Goal: Check status: Check status

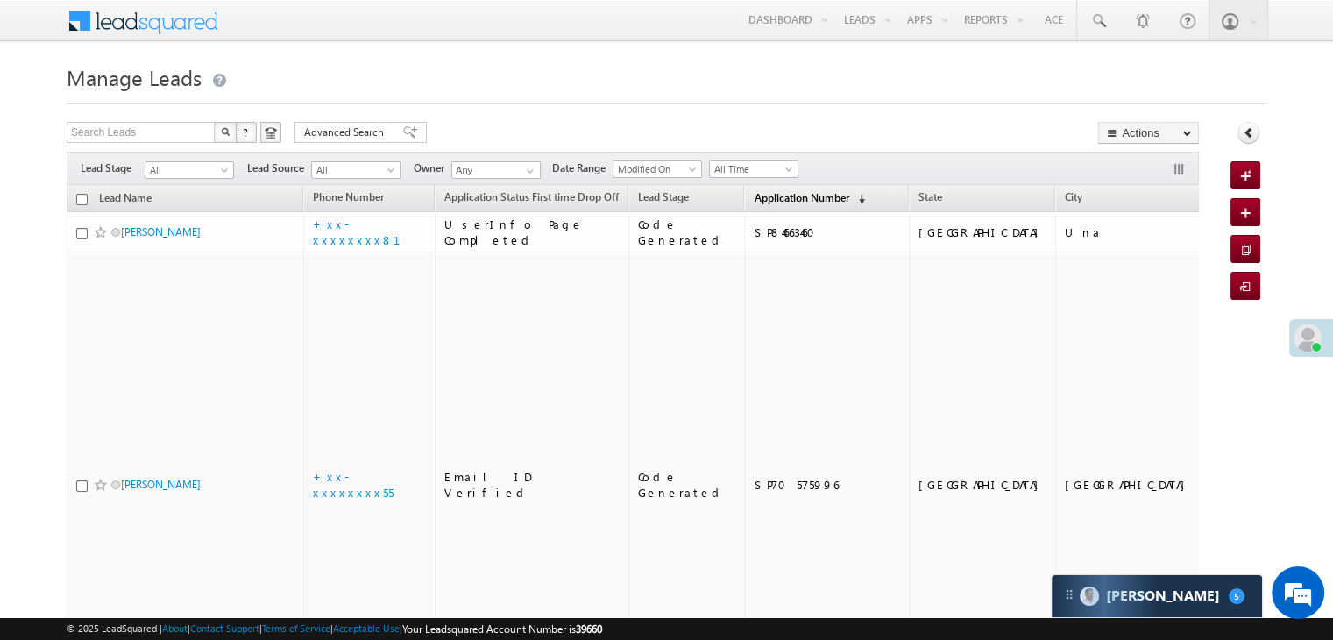
click at [765, 198] on span "Application Number" at bounding box center [801, 197] width 95 height 13
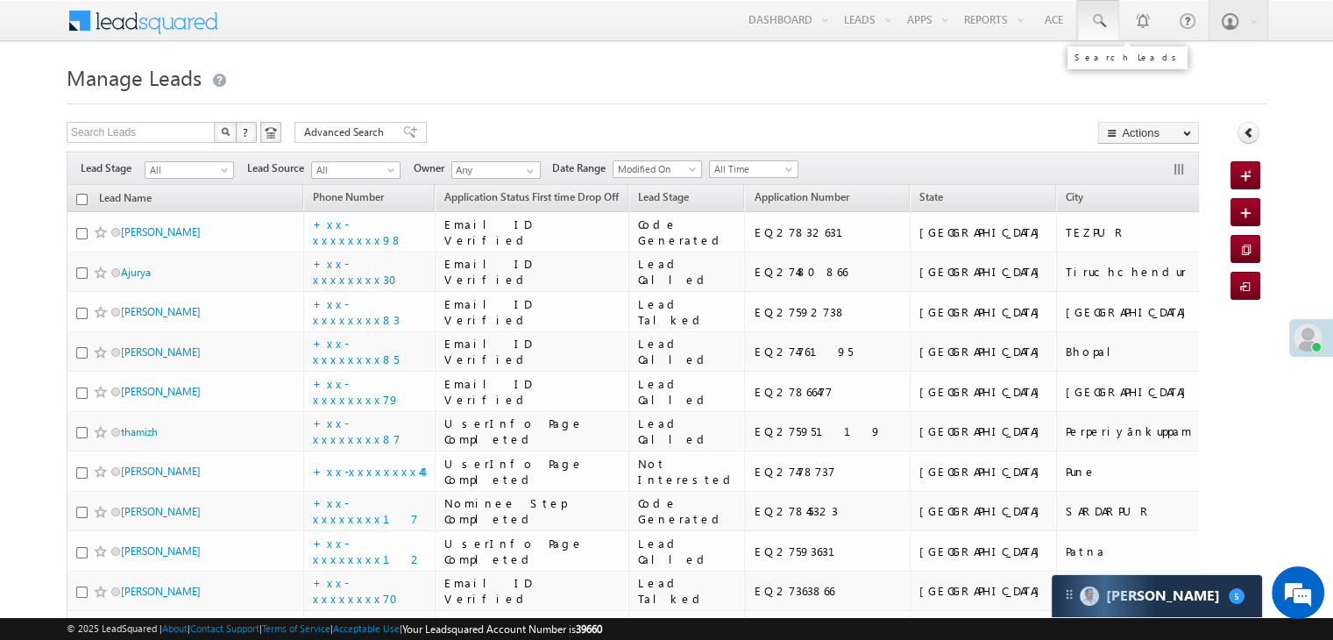
click at [1101, 20] on span at bounding box center [1098, 21] width 18 height 18
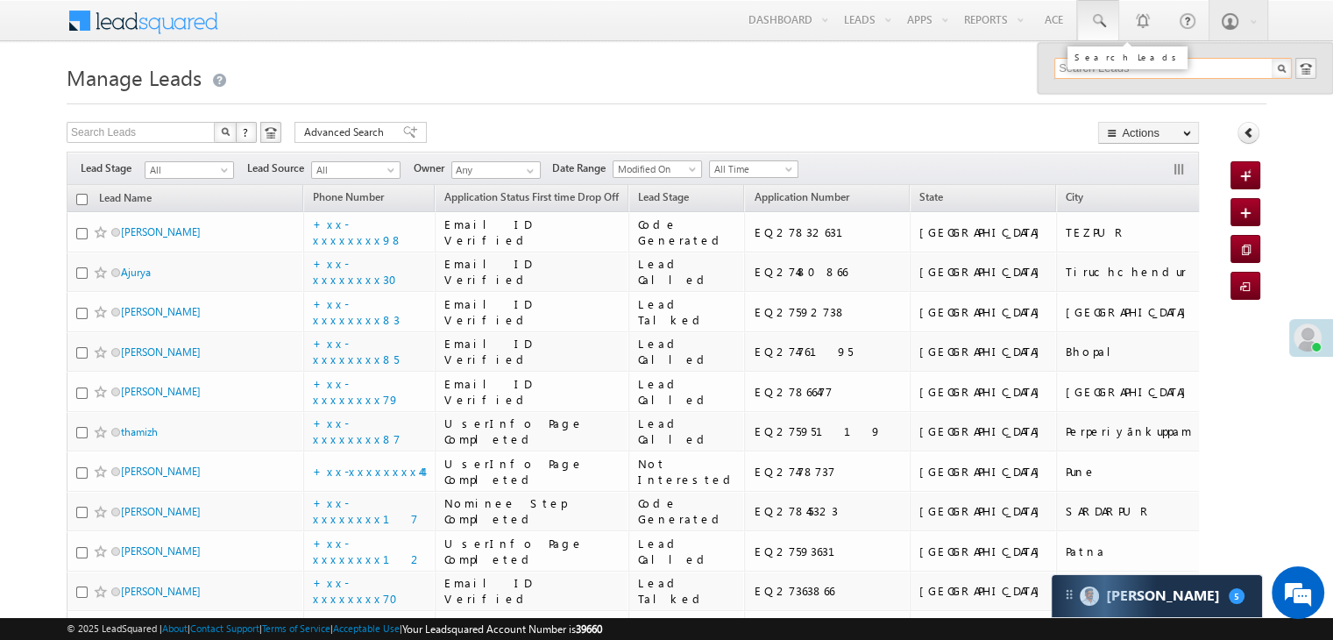
paste input "6001194338"
click at [1068, 67] on input "6001194338" at bounding box center [1173, 68] width 238 height 21
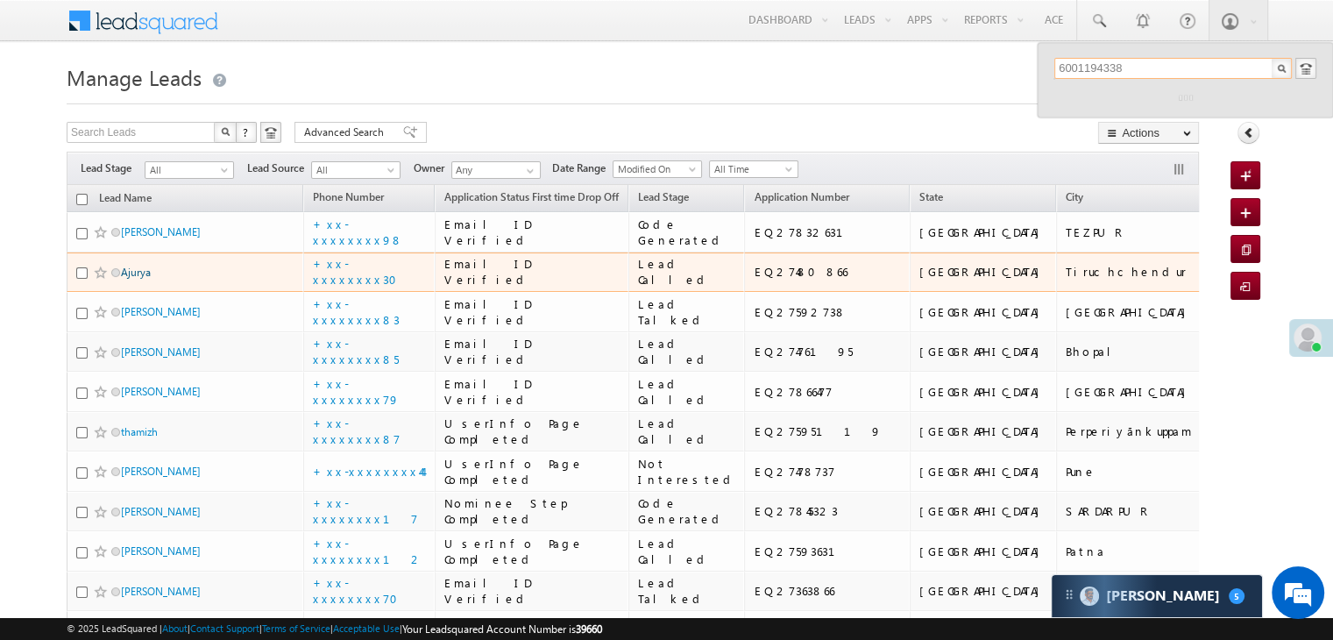
type input "6001194338"
click at [131, 279] on link "Ajurya" at bounding box center [136, 272] width 30 height 13
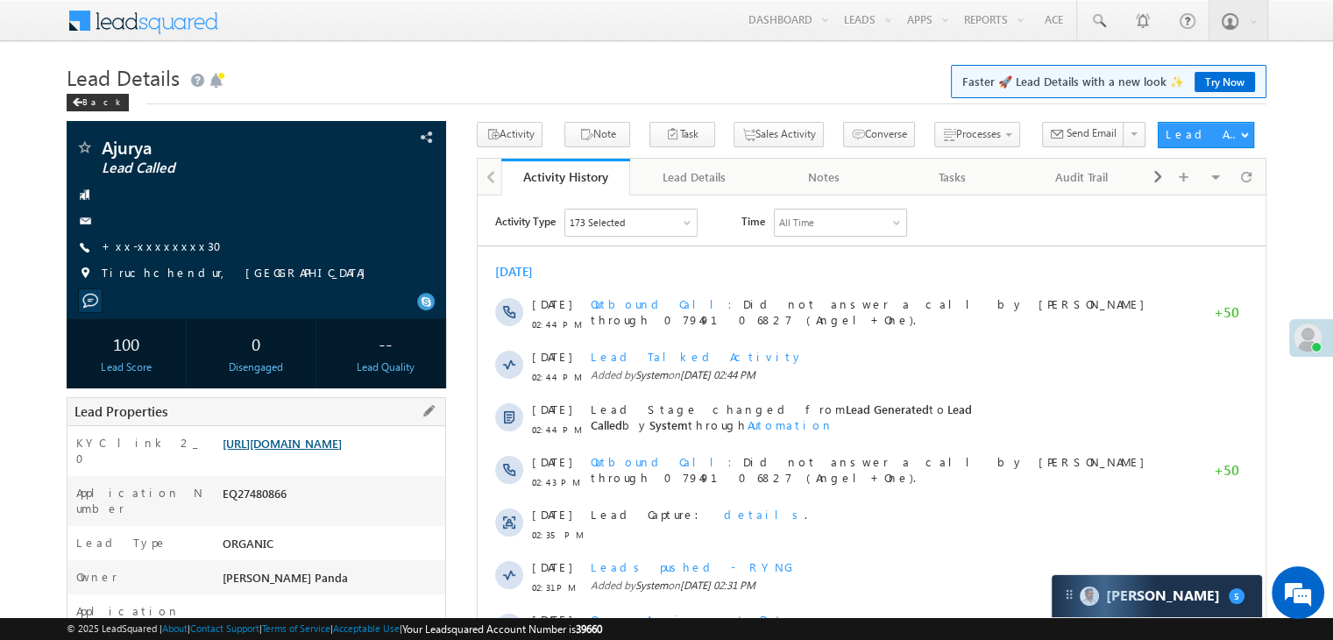
click at [330, 450] on link "[URL][DOMAIN_NAME]" at bounding box center [282, 443] width 119 height 15
click at [81, 100] on span at bounding box center [77, 102] width 11 height 9
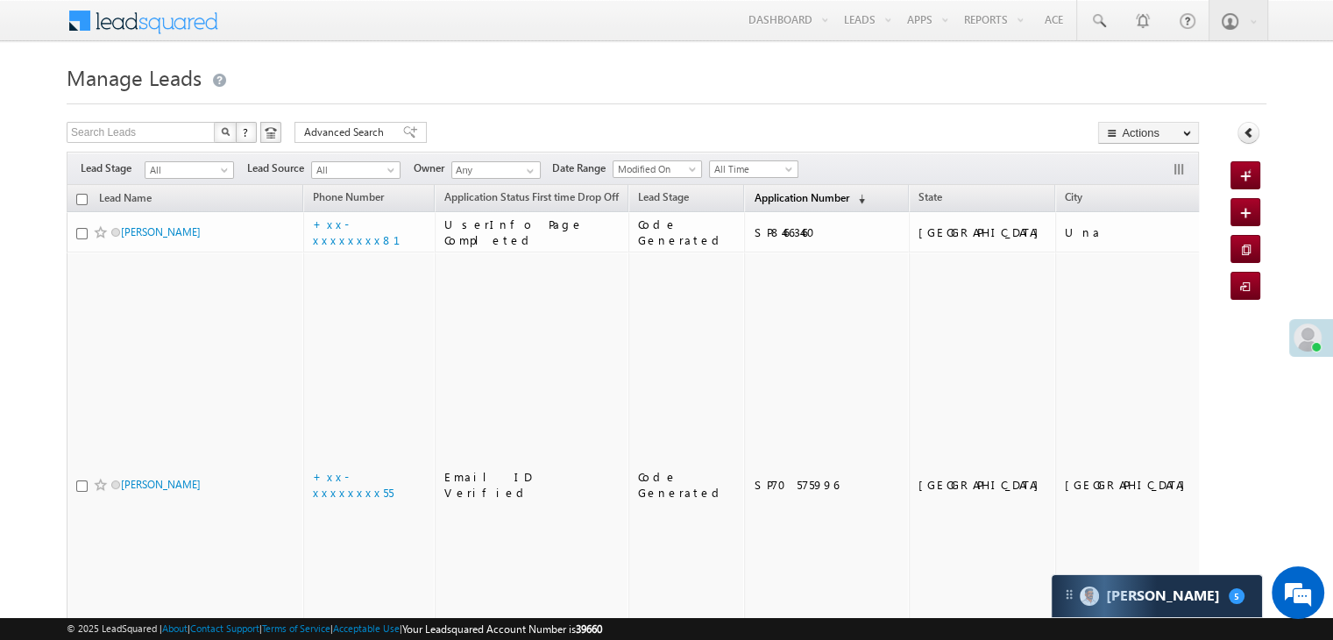
click at [754, 191] on span "Application Number" at bounding box center [801, 197] width 95 height 13
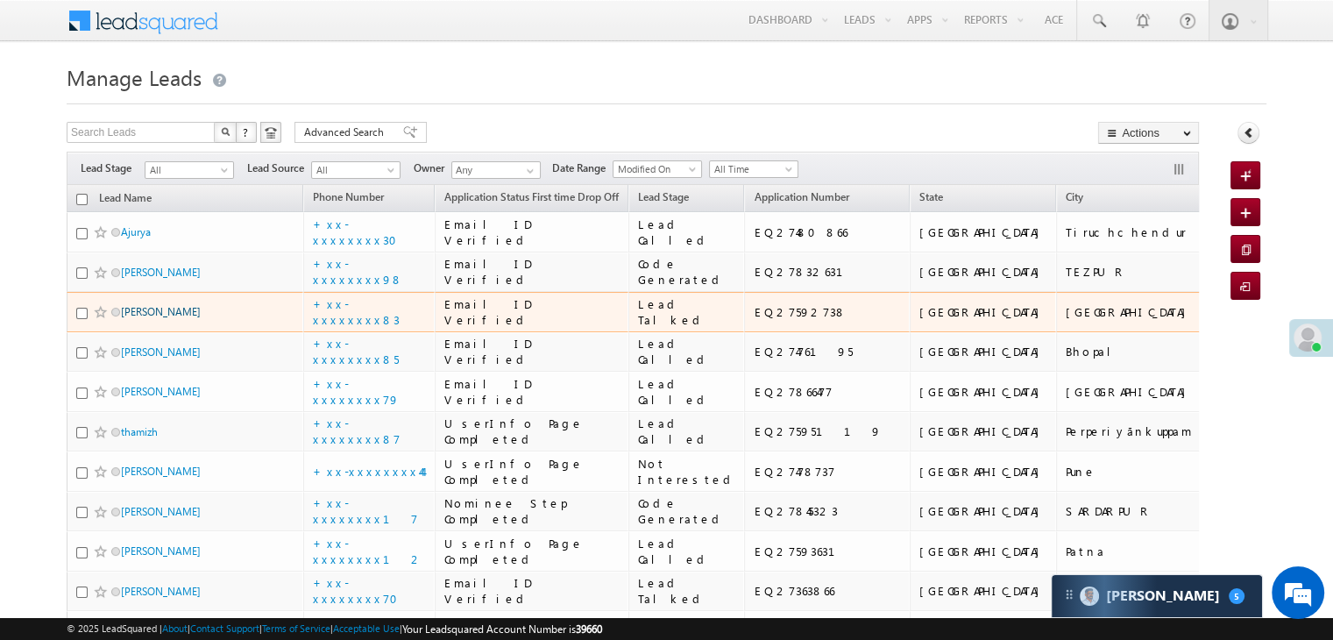
click at [170, 318] on link "[PERSON_NAME]" at bounding box center [161, 311] width 80 height 13
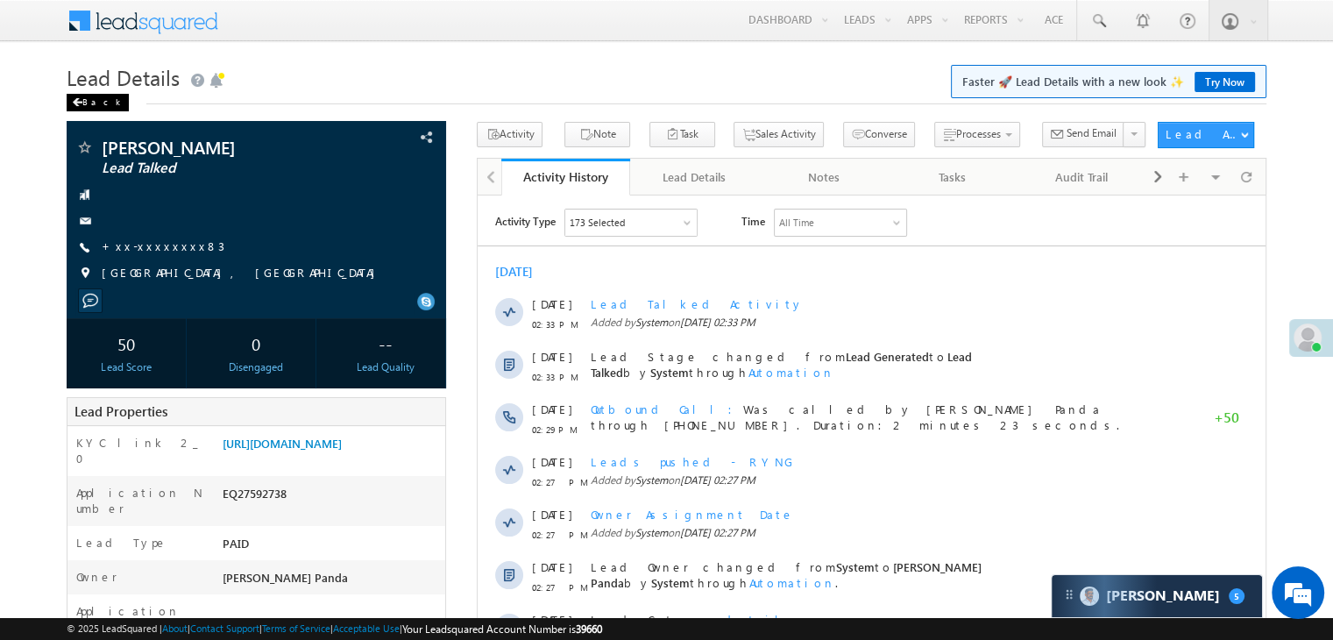
click at [84, 103] on div "Back" at bounding box center [98, 103] width 62 height 18
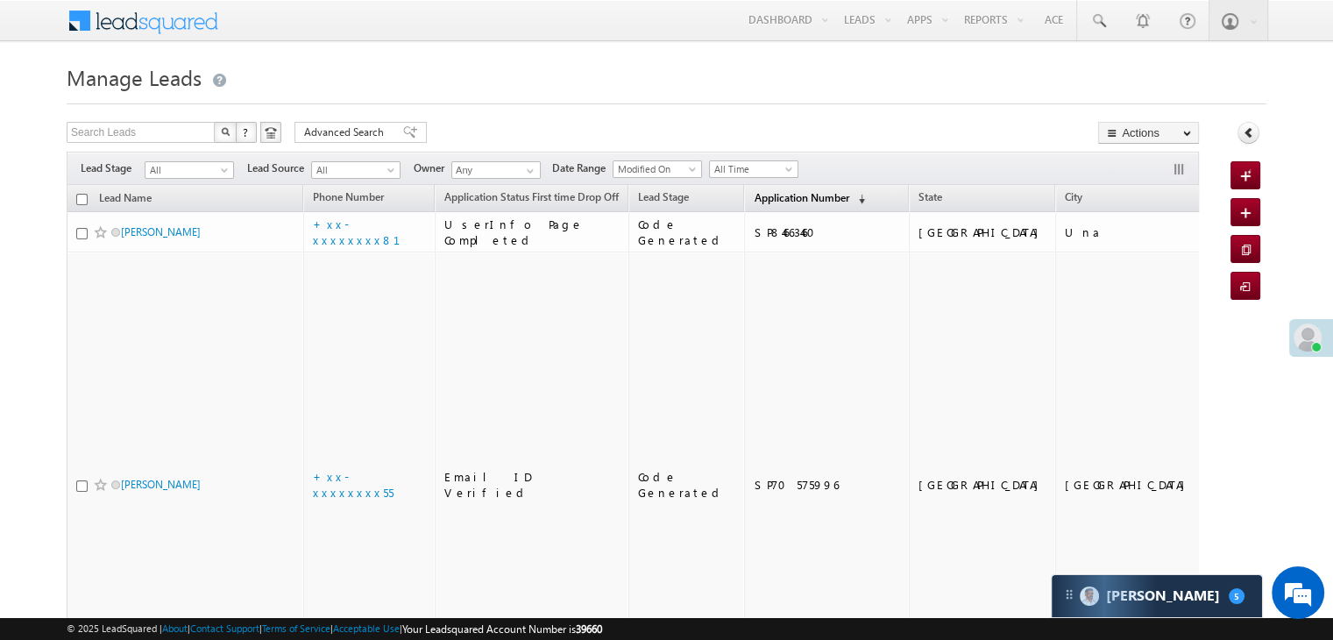
click at [775, 198] on span "Application Number" at bounding box center [801, 197] width 95 height 13
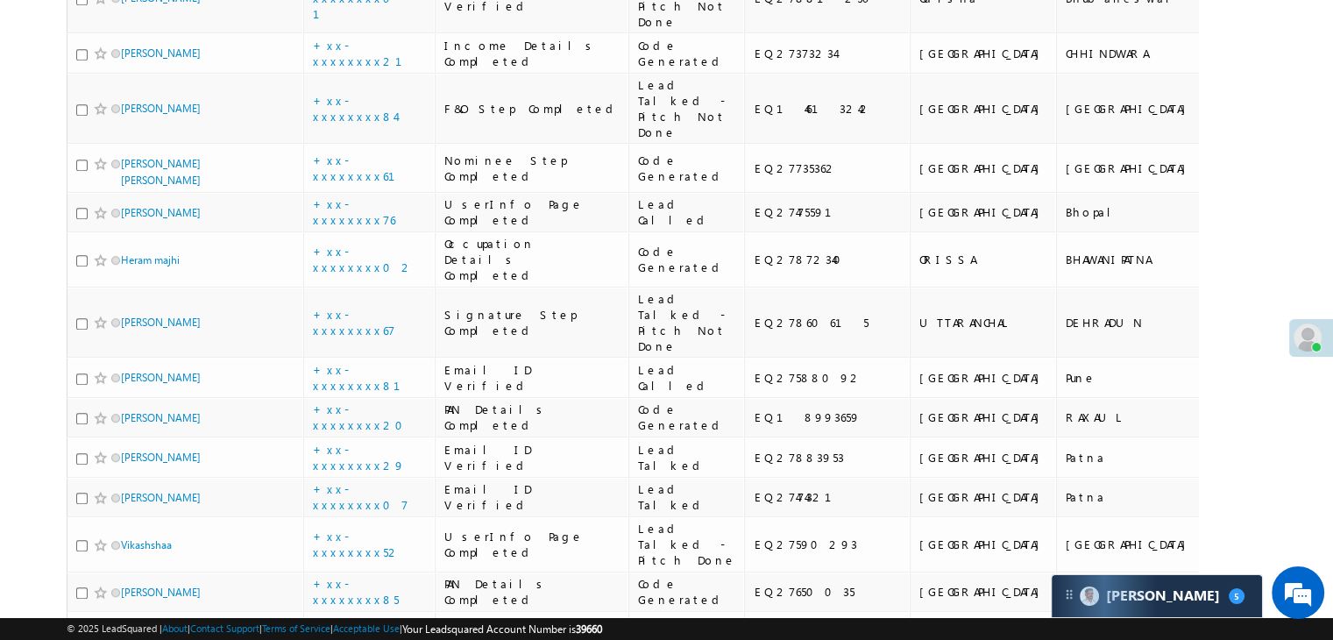
scroll to position [964, 0]
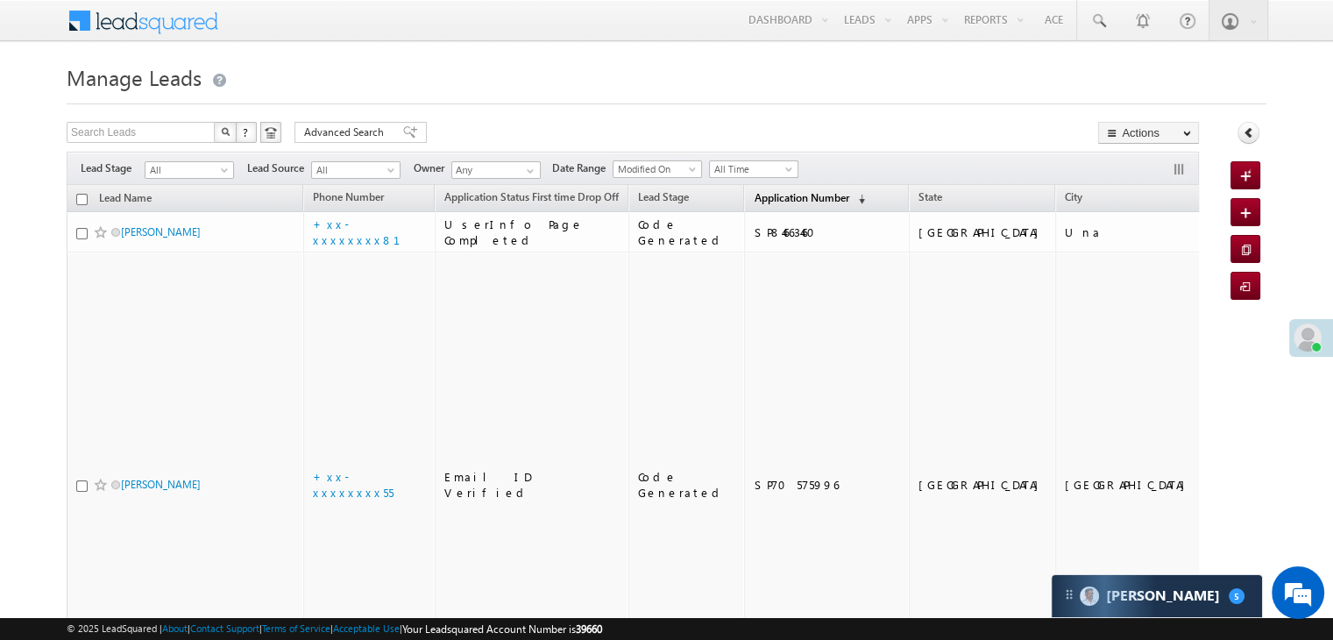
click at [760, 201] on span "Application Number" at bounding box center [801, 197] width 95 height 13
click at [754, 197] on span "Application Number" at bounding box center [801, 197] width 95 height 13
click at [754, 200] on span "Application Number" at bounding box center [801, 197] width 95 height 13
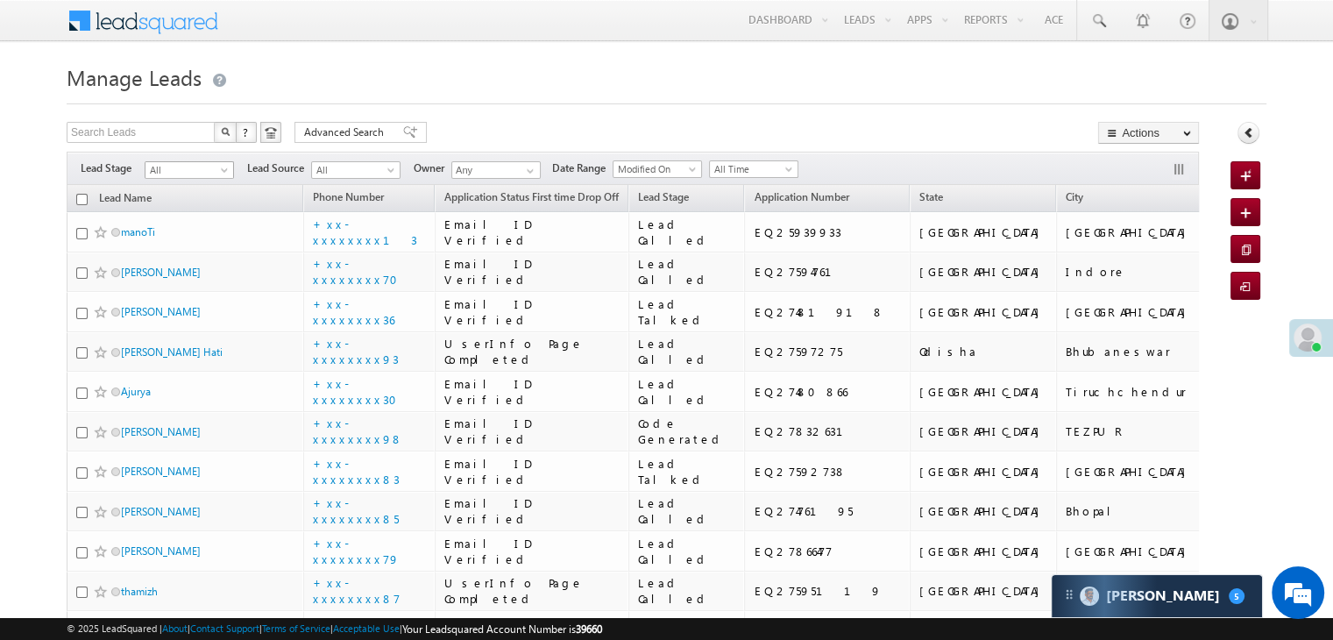
click at [223, 173] on span at bounding box center [226, 174] width 14 height 14
click at [195, 211] on link "Lead Generated" at bounding box center [189, 207] width 89 height 16
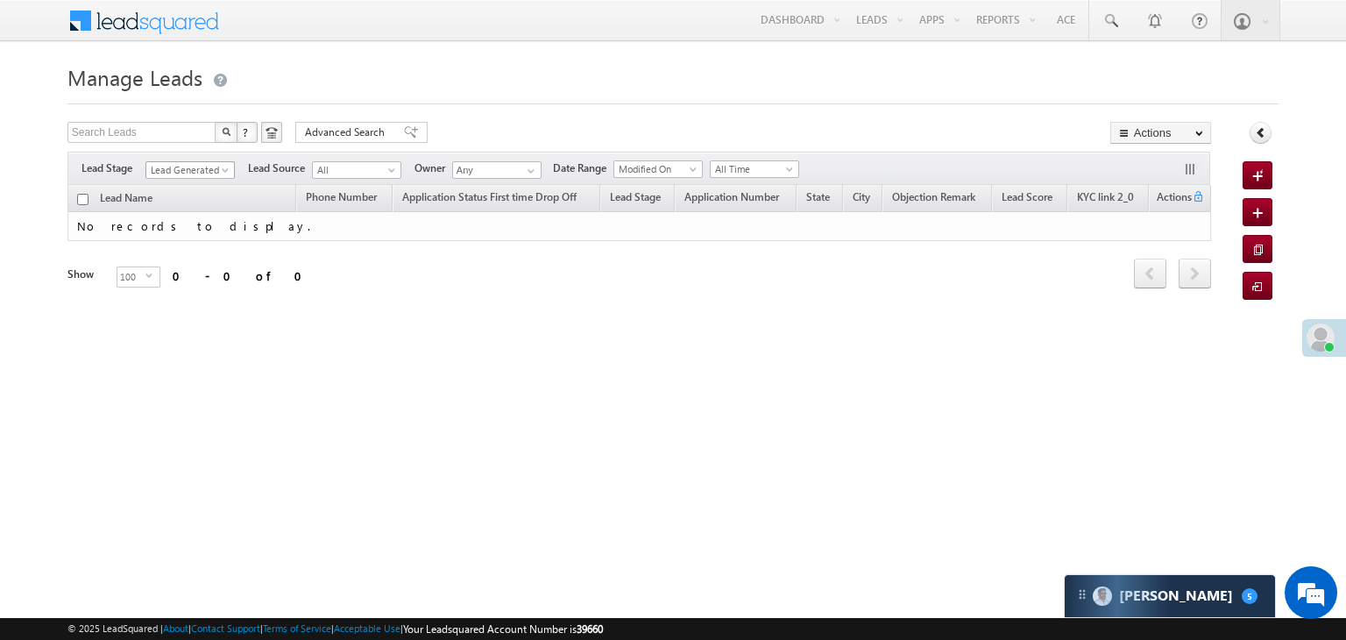
click at [217, 169] on span "Lead Generated" at bounding box center [187, 170] width 83 height 16
click at [192, 183] on link "All" at bounding box center [190, 189] width 89 height 16
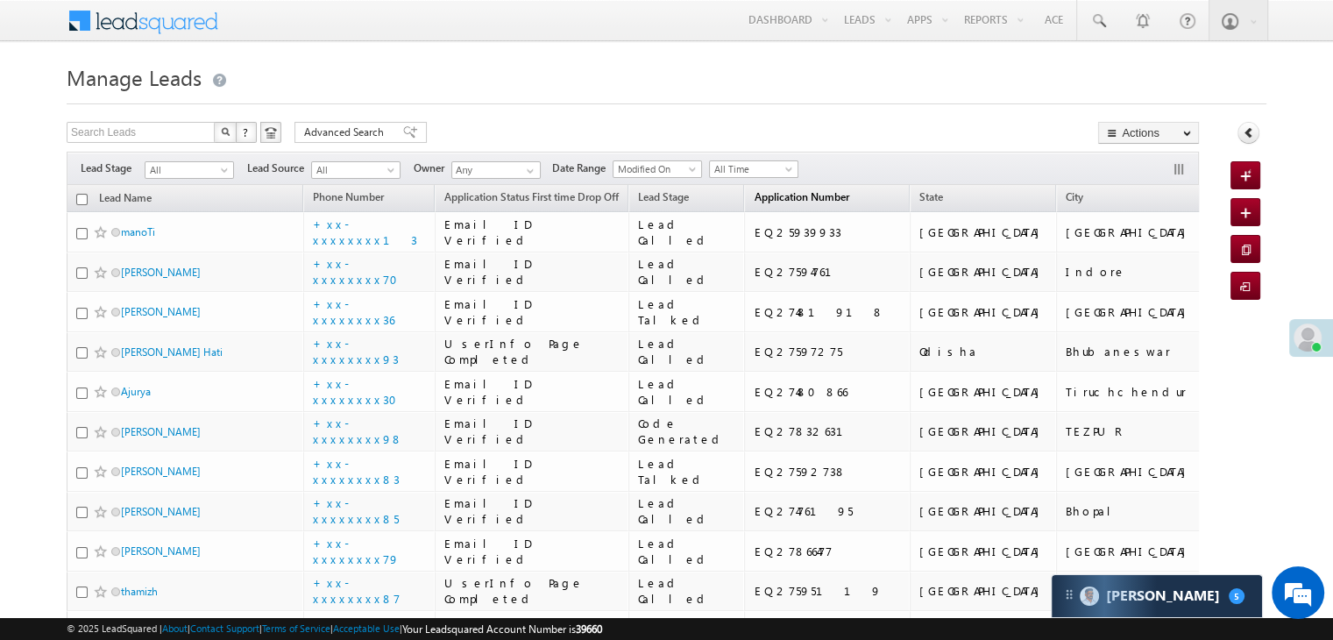
click at [761, 197] on span "Application Number" at bounding box center [801, 196] width 95 height 13
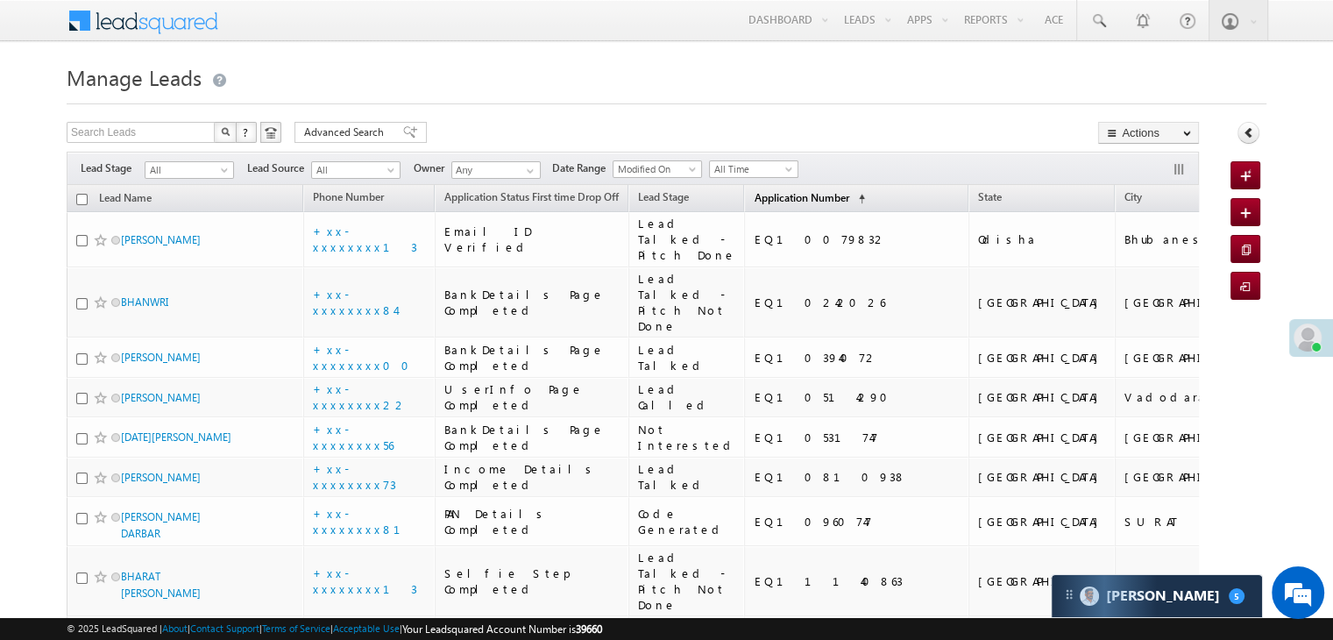
click at [761, 197] on span "Application Number" at bounding box center [801, 197] width 95 height 13
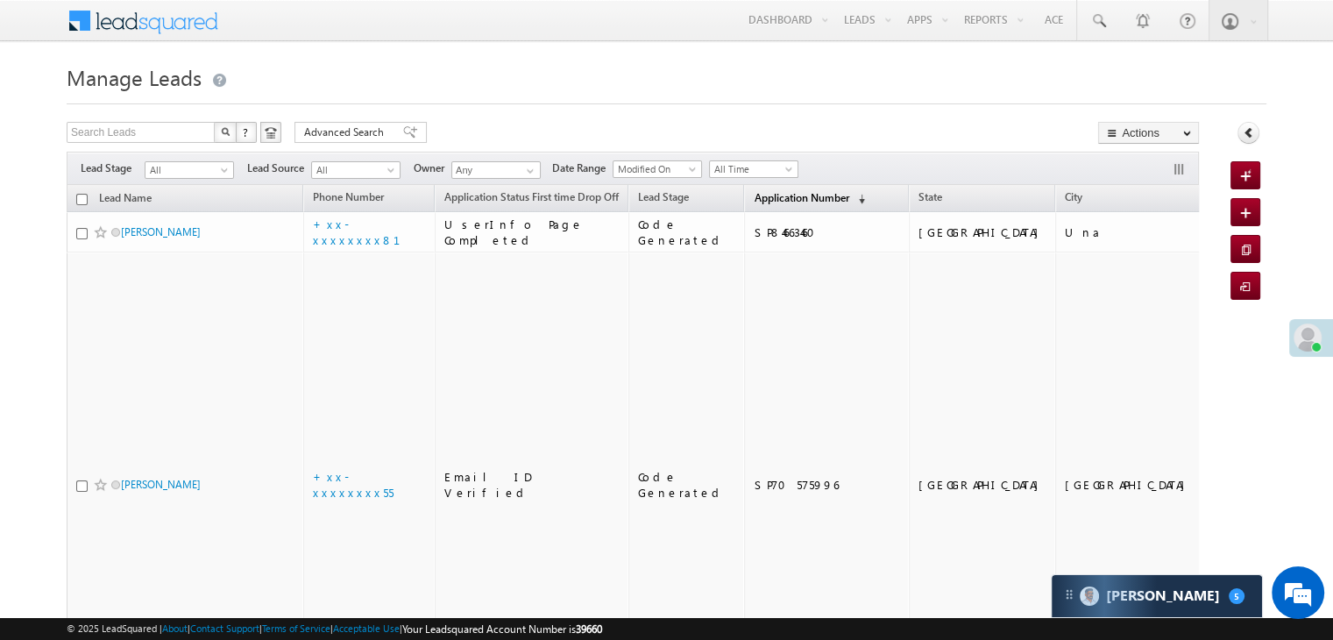
click at [761, 197] on span "Application Number" at bounding box center [801, 197] width 95 height 13
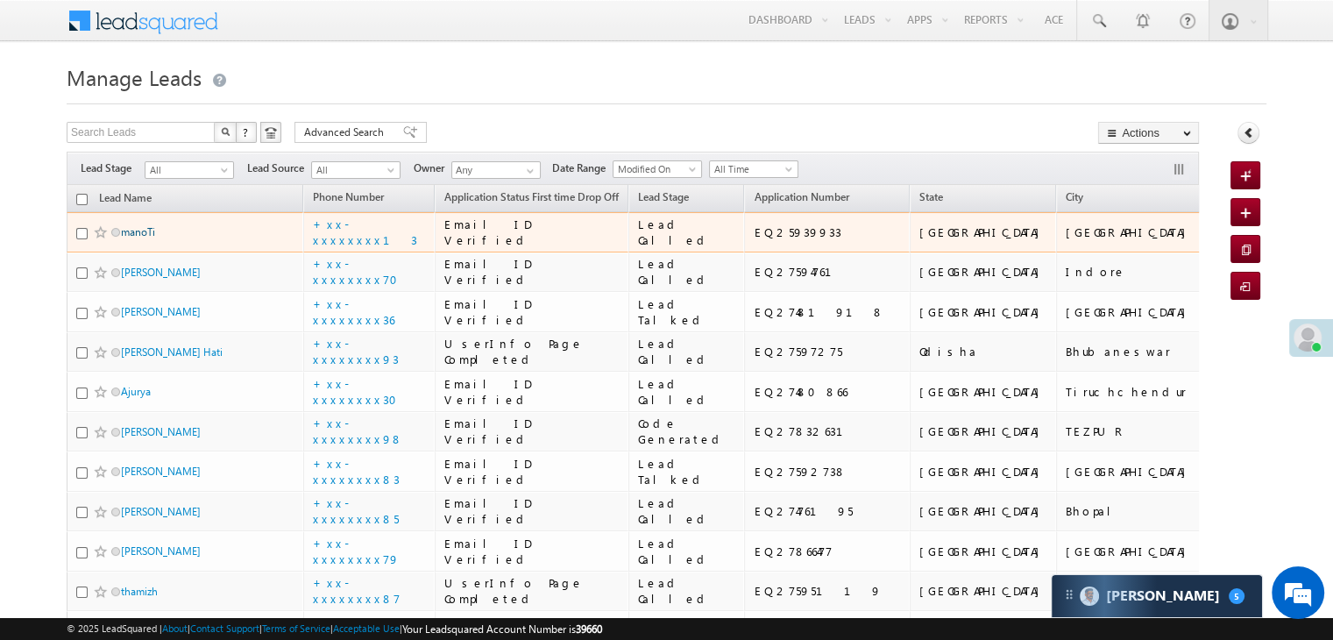
click at [142, 238] on link "manoTi" at bounding box center [138, 231] width 34 height 13
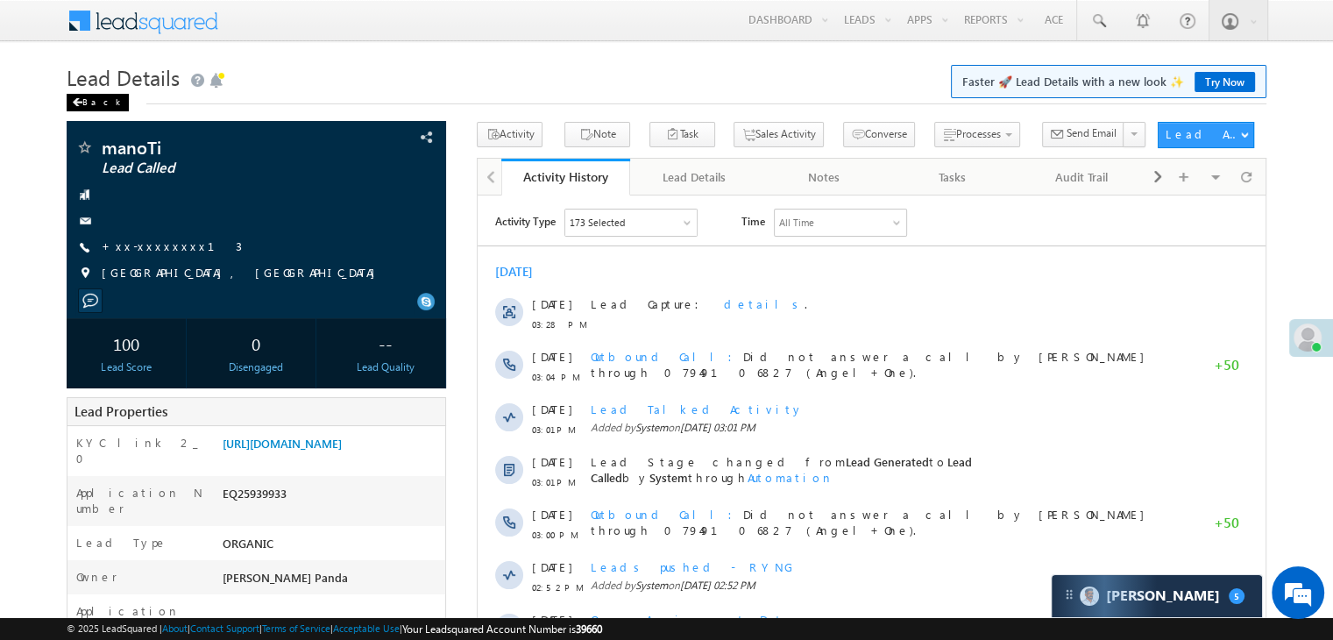
click at [82, 103] on div "Back" at bounding box center [98, 103] width 62 height 18
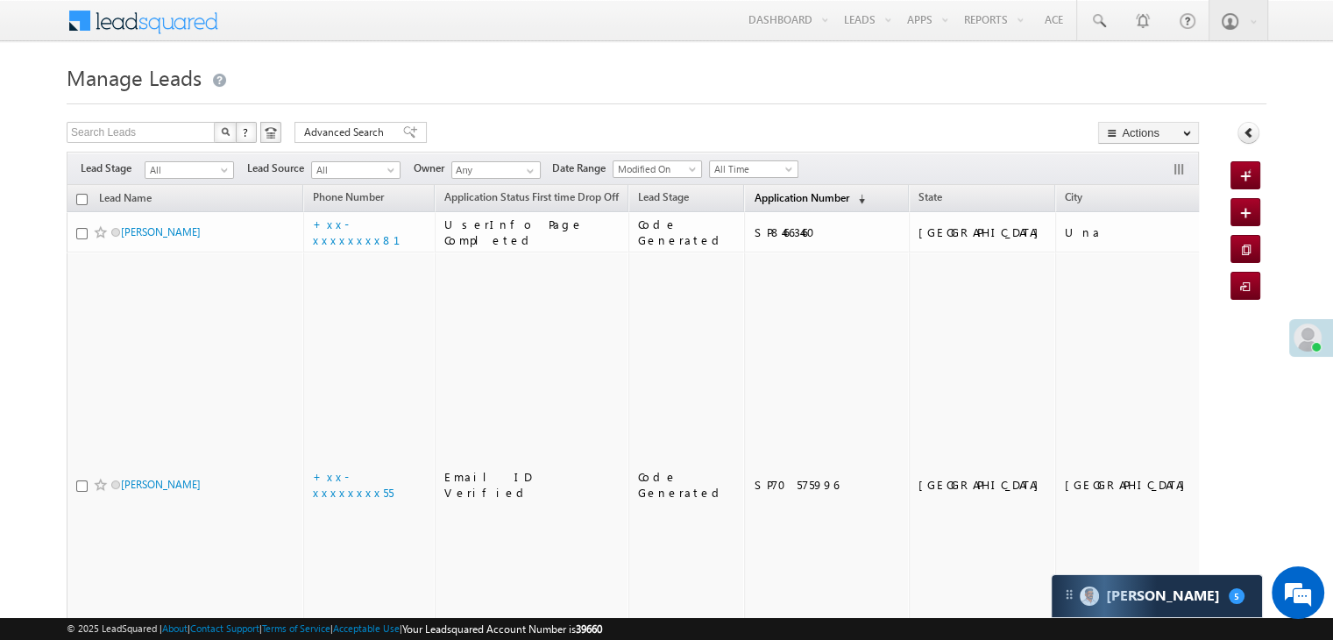
click at [754, 202] on span "Application Number" at bounding box center [801, 197] width 95 height 13
click at [764, 198] on span "Application Number" at bounding box center [801, 197] width 95 height 13
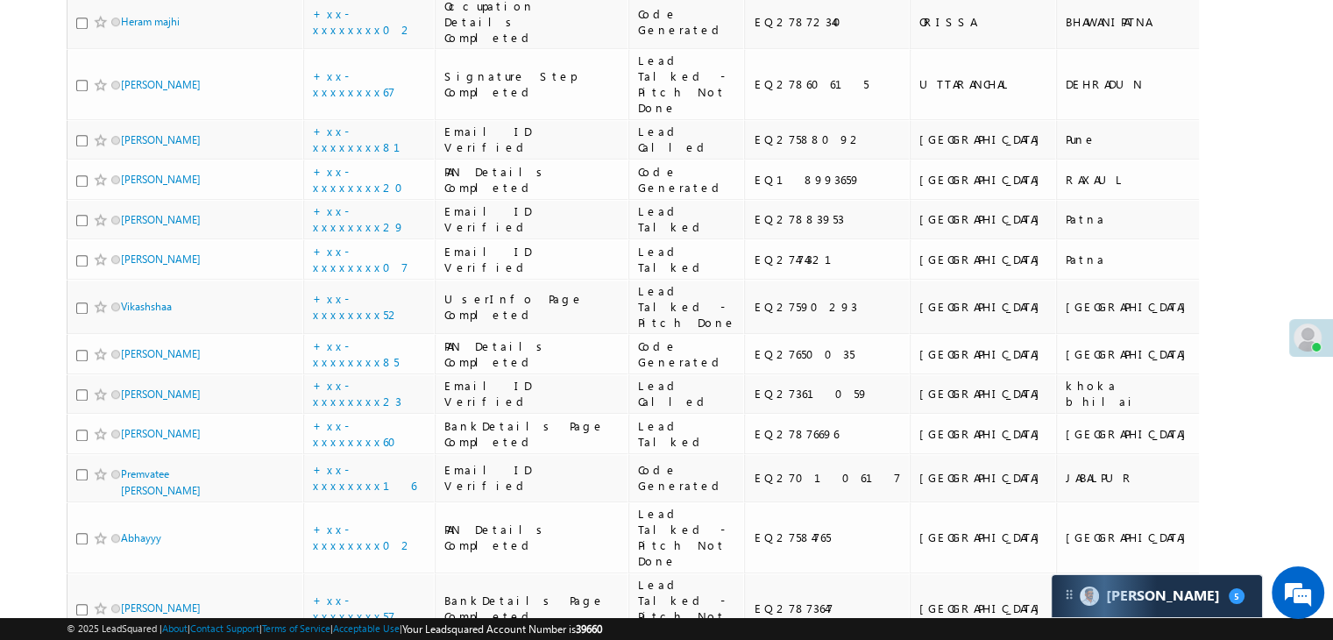
scroll to position [1227, 0]
